Goal: Task Accomplishment & Management: Manage account settings

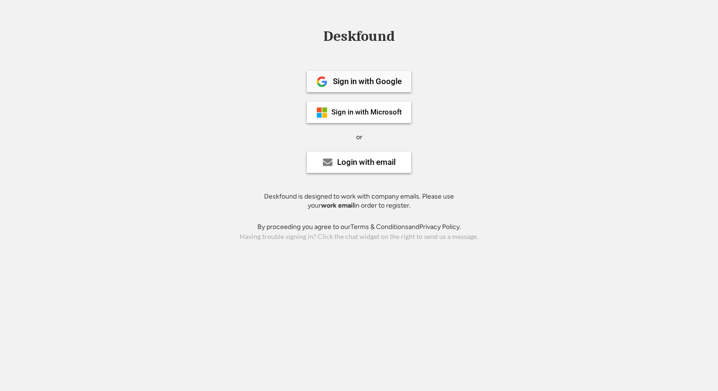
click at [388, 82] on div "Sign in with Google" at bounding box center [367, 81] width 69 height 8
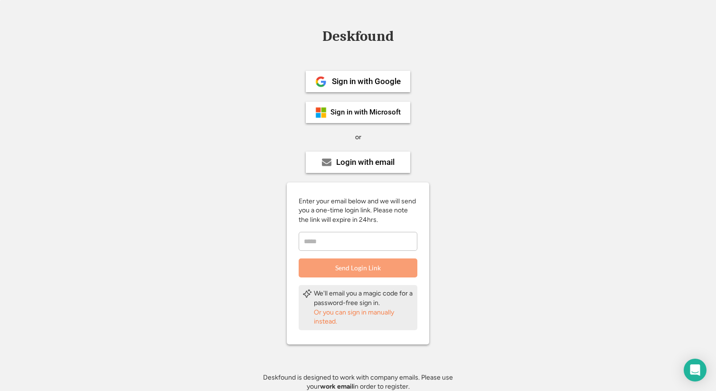
click at [355, 247] on input "email" at bounding box center [358, 241] width 119 height 19
click at [341, 313] on div "Or you can sign in manually instead." at bounding box center [364, 317] width 100 height 19
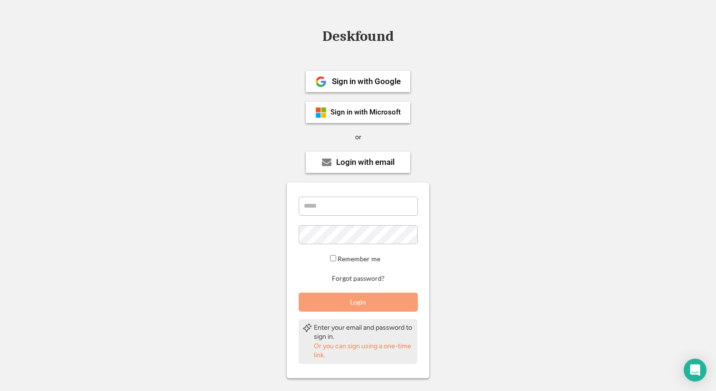
click at [350, 347] on div "Or you can sign using a one-time link." at bounding box center [364, 350] width 100 height 19
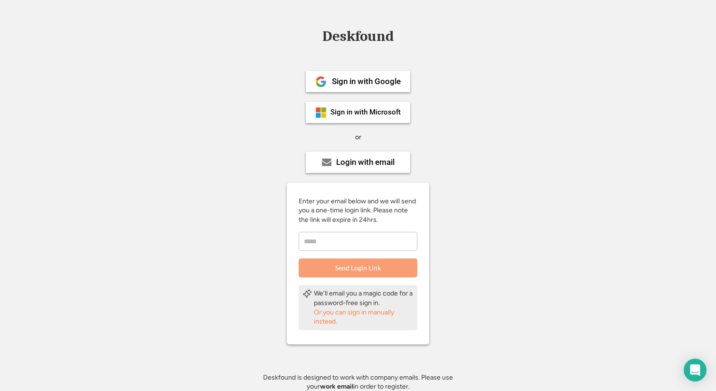
click at [340, 244] on input "email" at bounding box center [358, 241] width 119 height 19
type input "**********"
click at [359, 266] on button "Send Login Link" at bounding box center [358, 267] width 119 height 19
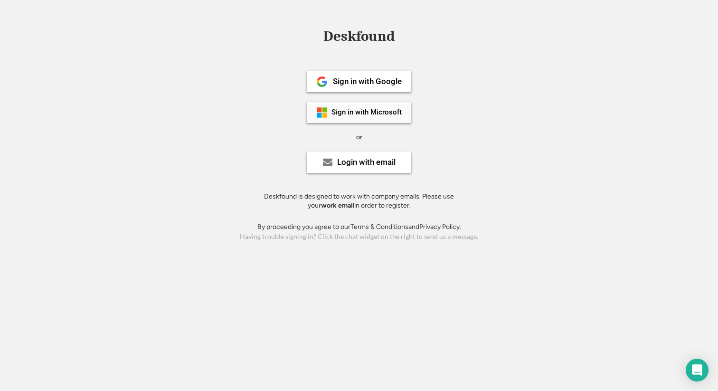
click at [357, 114] on div "Sign in with Microsoft" at bounding box center [366, 112] width 70 height 7
